Goal: Task Accomplishment & Management: Manage account settings

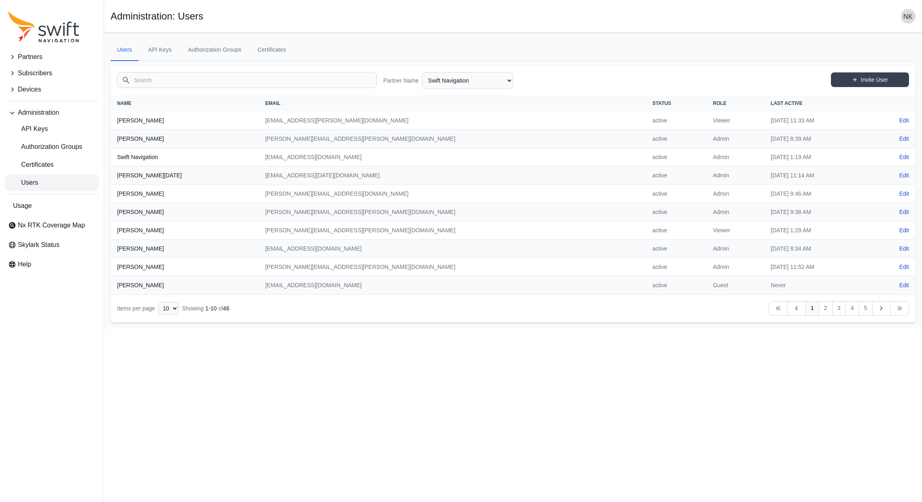
select select "ab3272ce-40d0-4c94-a524-96a758ab755c"
click at [904, 118] on link "Edit" at bounding box center [904, 120] width 10 height 8
select select "ab3272ce-40d0-4c94-a524-96a758ab755c"
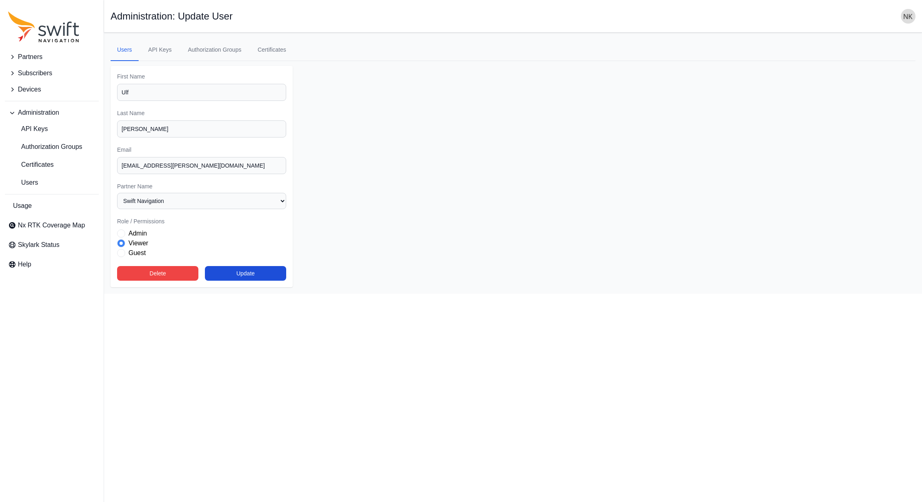
click at [142, 234] on label "Admin" at bounding box center [137, 233] width 18 height 10
click at [233, 272] on button "Update" at bounding box center [245, 273] width 81 height 15
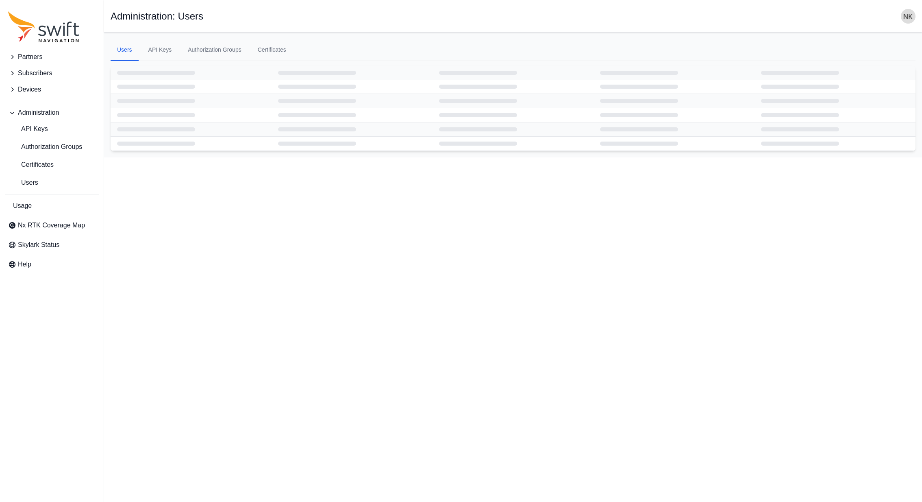
select select "ab3272ce-40d0-4c94-a524-96a758ab755c"
